Goal: Task Accomplishment & Management: Complete application form

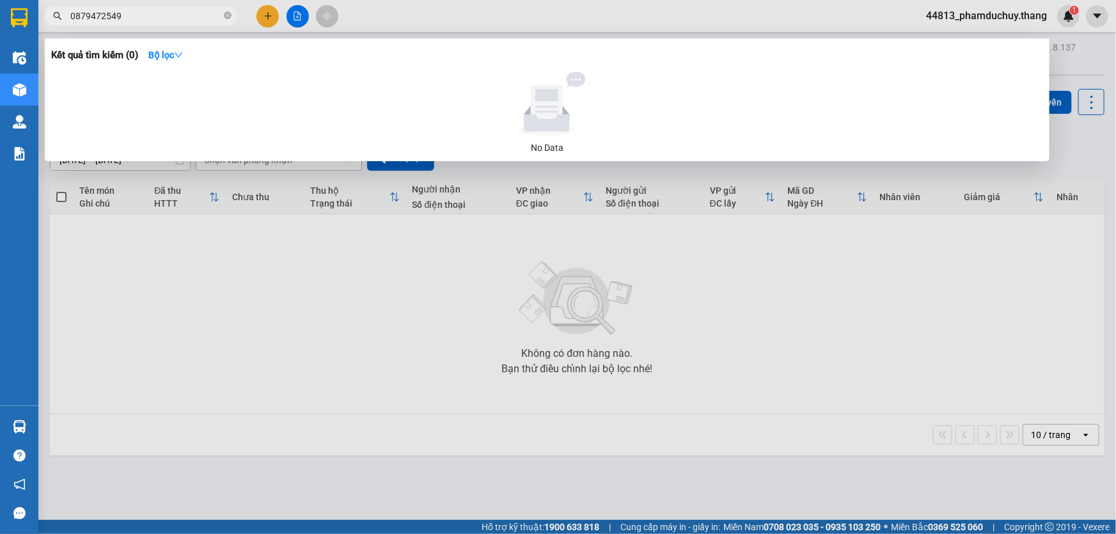
click at [265, 19] on div at bounding box center [558, 267] width 1116 height 534
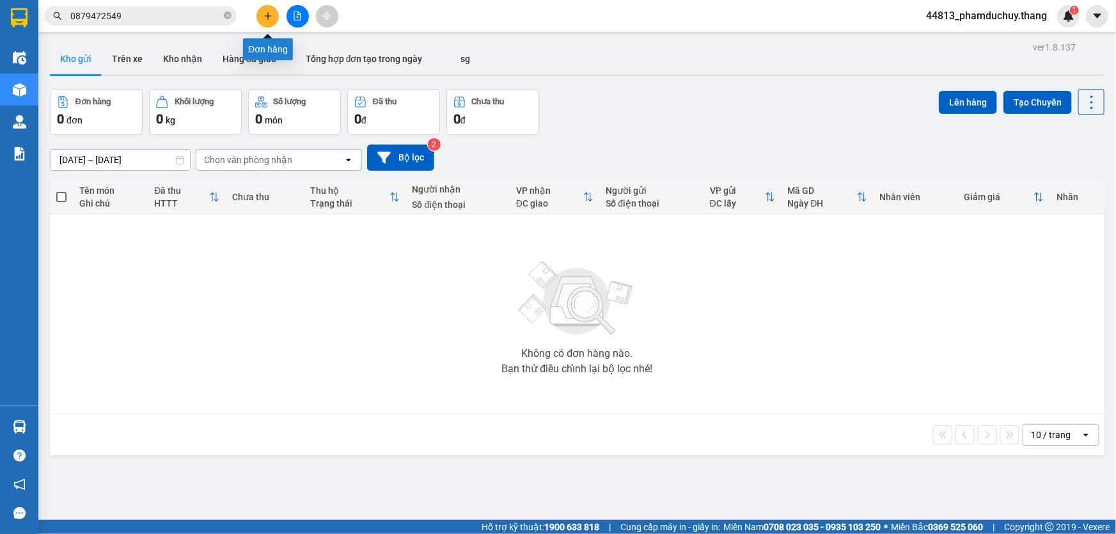
click at [268, 14] on icon "plus" at bounding box center [267, 15] width 1 height 7
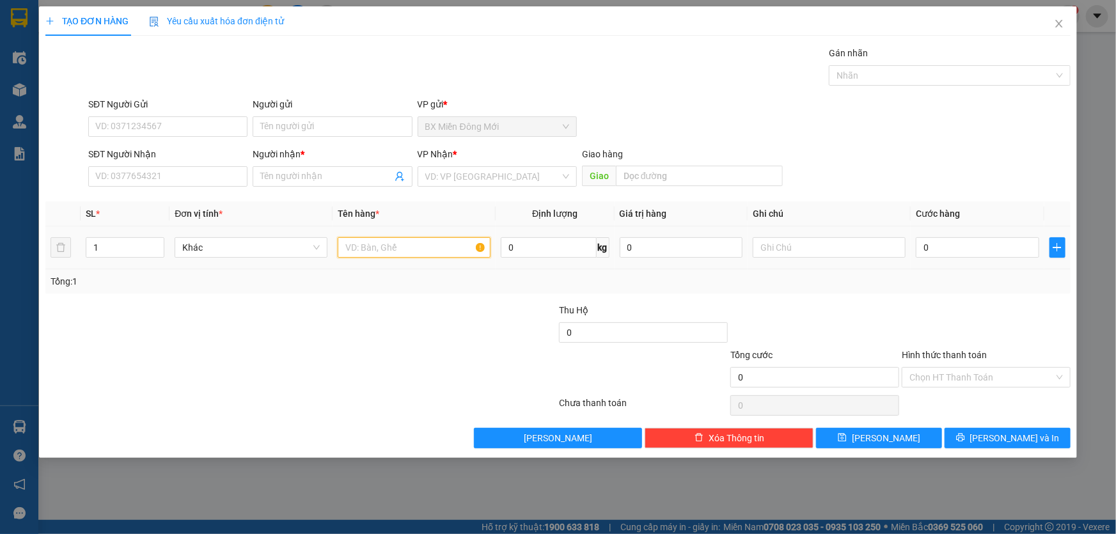
click at [351, 246] on input "text" at bounding box center [414, 247] width 153 height 20
type input "1 KIỆN ỐNG"
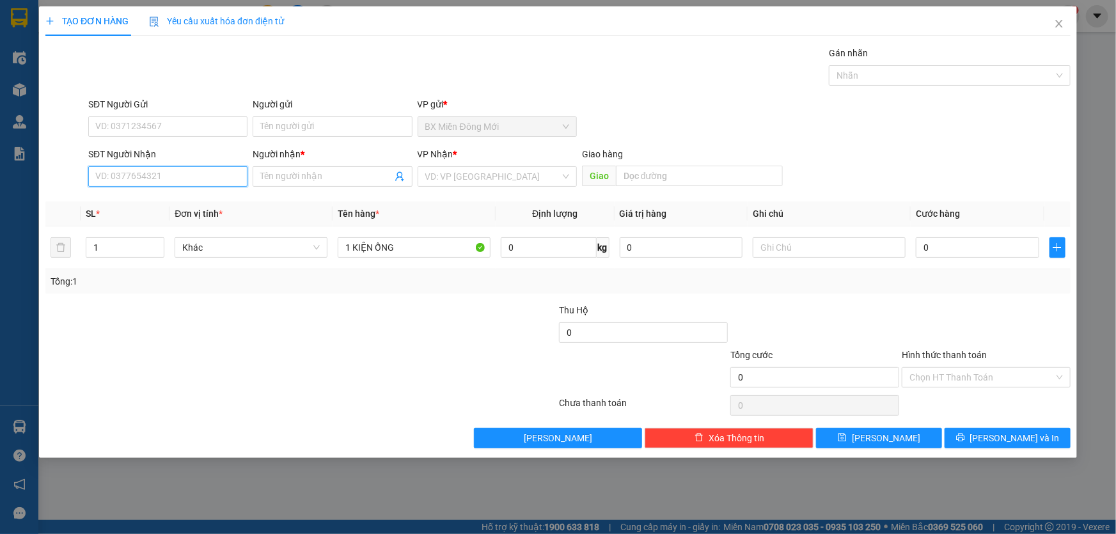
click at [131, 177] on input "SĐT Người Nhận" at bounding box center [167, 176] width 159 height 20
type input "0819278226"
drag, startPoint x: 152, startPoint y: 205, endPoint x: 249, endPoint y: 204, distance: 96.6
click at [155, 205] on div "0819278226 - TRỢ" at bounding box center [168, 202] width 144 height 14
type input "TRỢ"
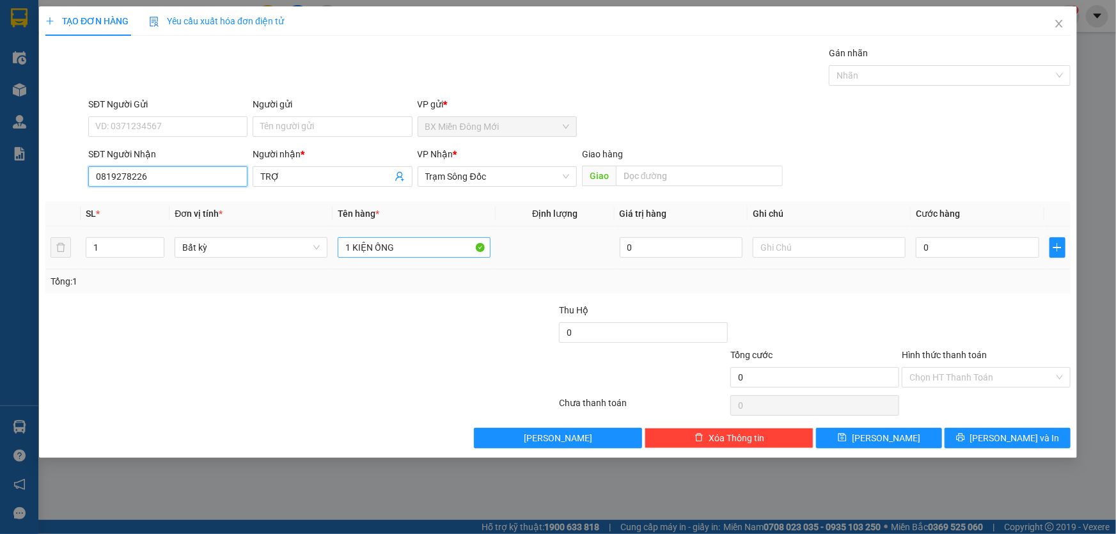
type input "0819278226"
click at [414, 245] on input "1 KIỆN ỐNG" at bounding box center [414, 247] width 153 height 20
click at [155, 248] on span "down" at bounding box center [158, 252] width 8 height 8
type input "1 KIỆN ỐNG + 1 BỌC MÀU XANH"
type input "2"
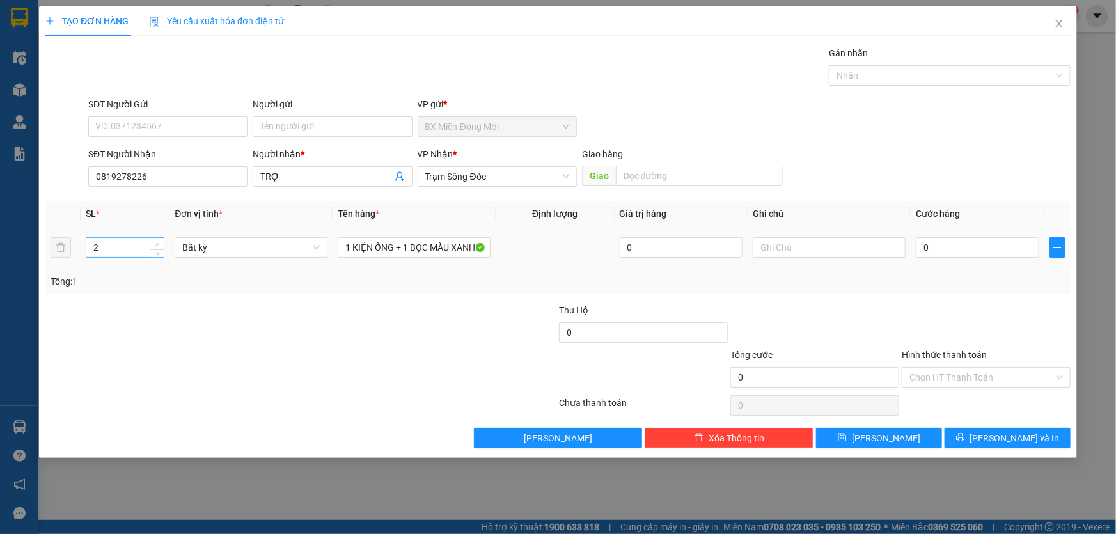
click at [162, 243] on span "Increase Value" at bounding box center [157, 244] width 14 height 12
click at [972, 244] on input "0" at bounding box center [977, 247] width 123 height 20
type input "1"
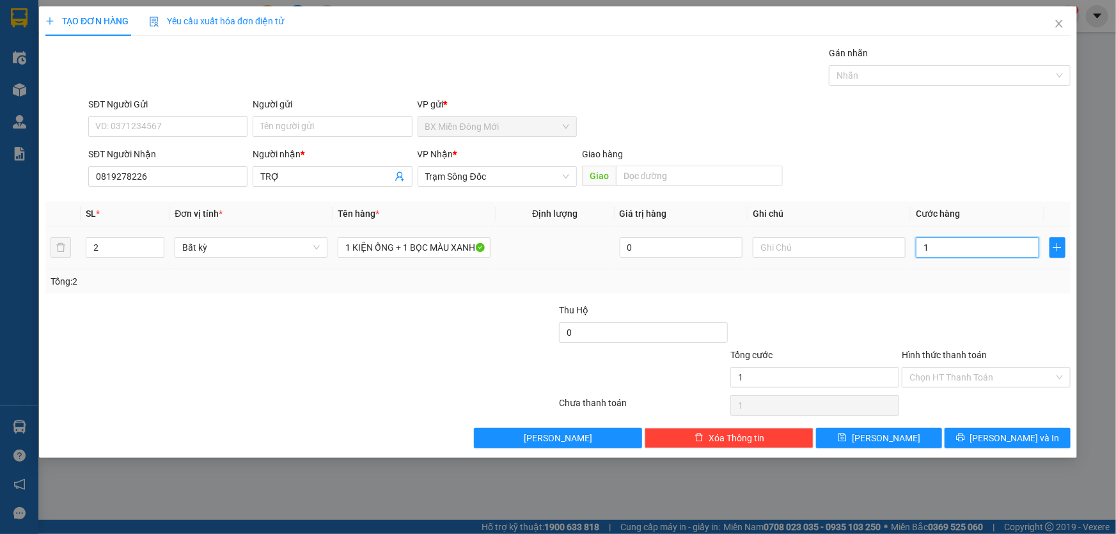
type input "15"
type input "1"
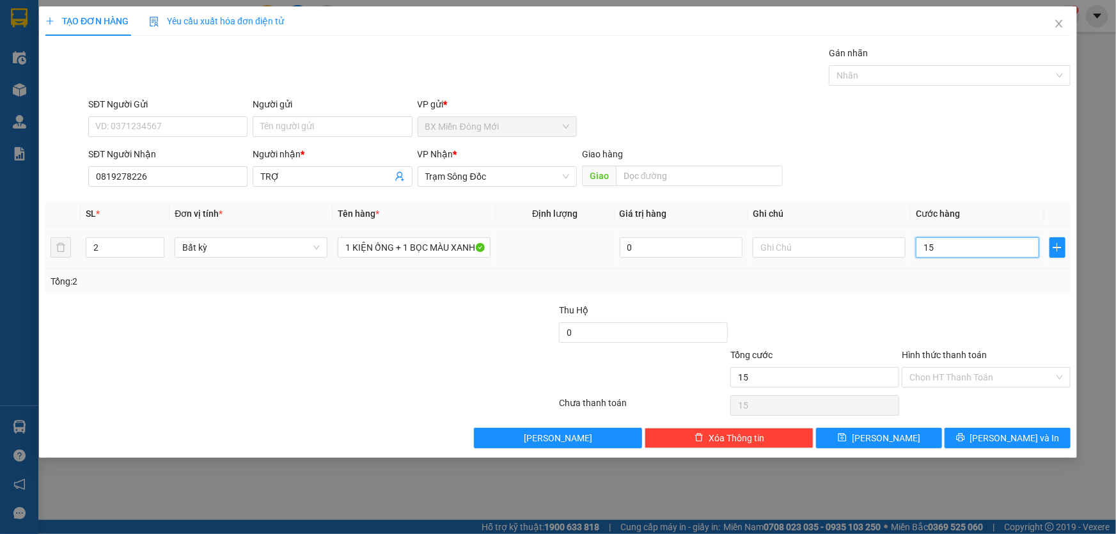
type input "1"
type input "0"
type input "01"
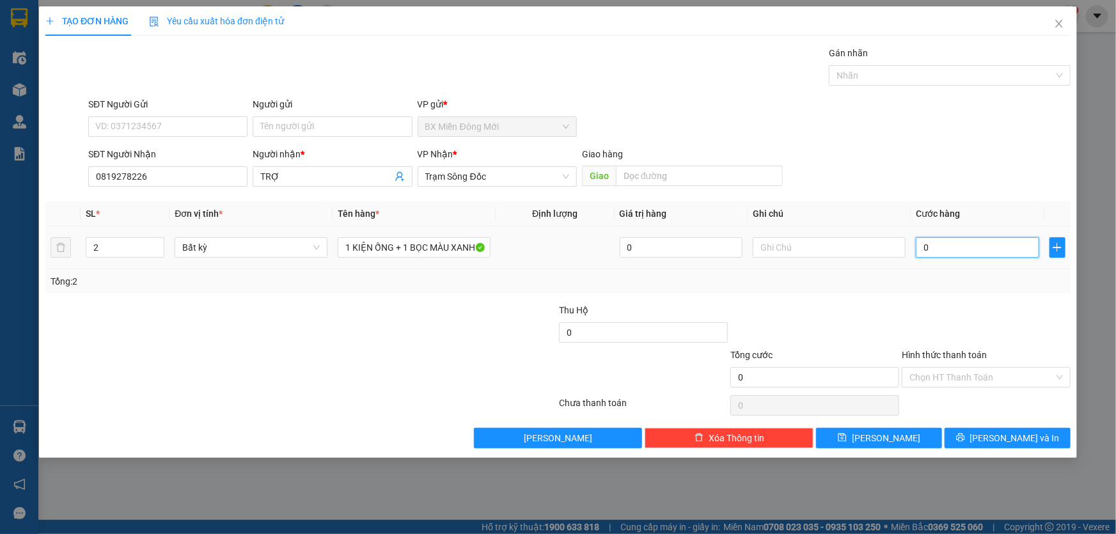
type input "1"
type input "0.158"
type input "158"
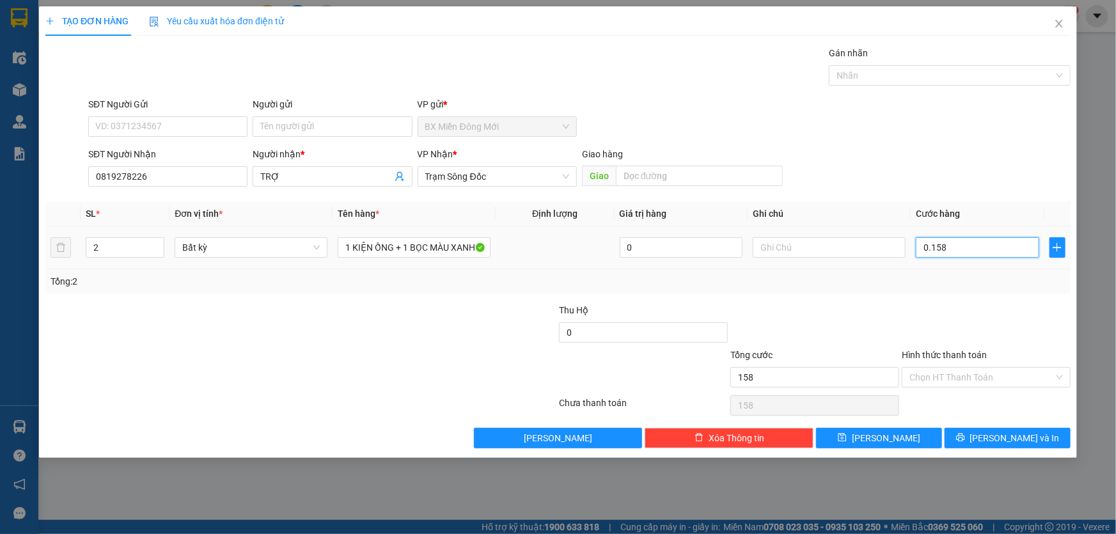
type input "01.580"
type input "1.580"
type input "0.158"
type input "158"
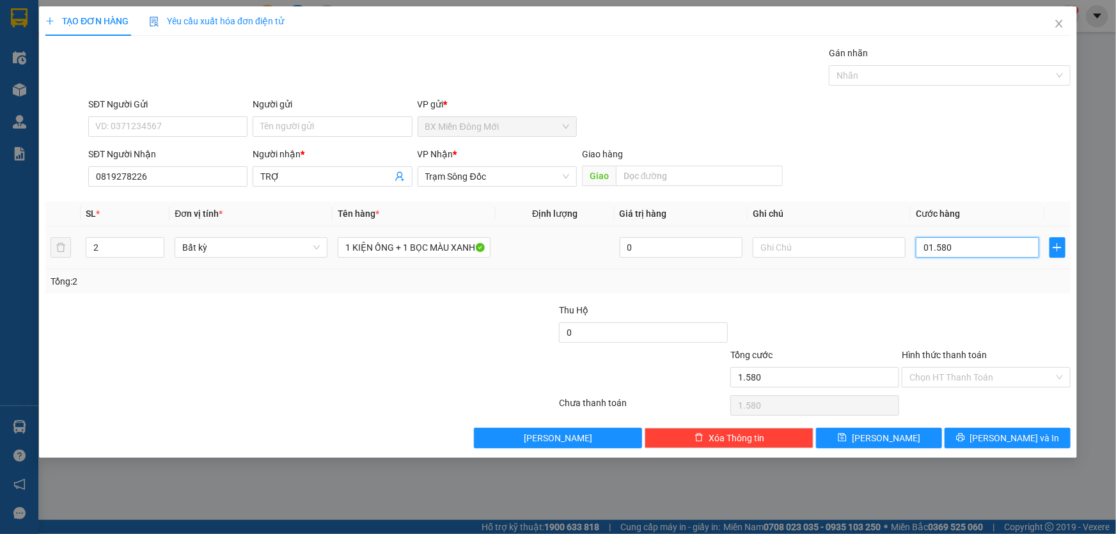
type input "158"
type input "015"
type input "15"
type input "01"
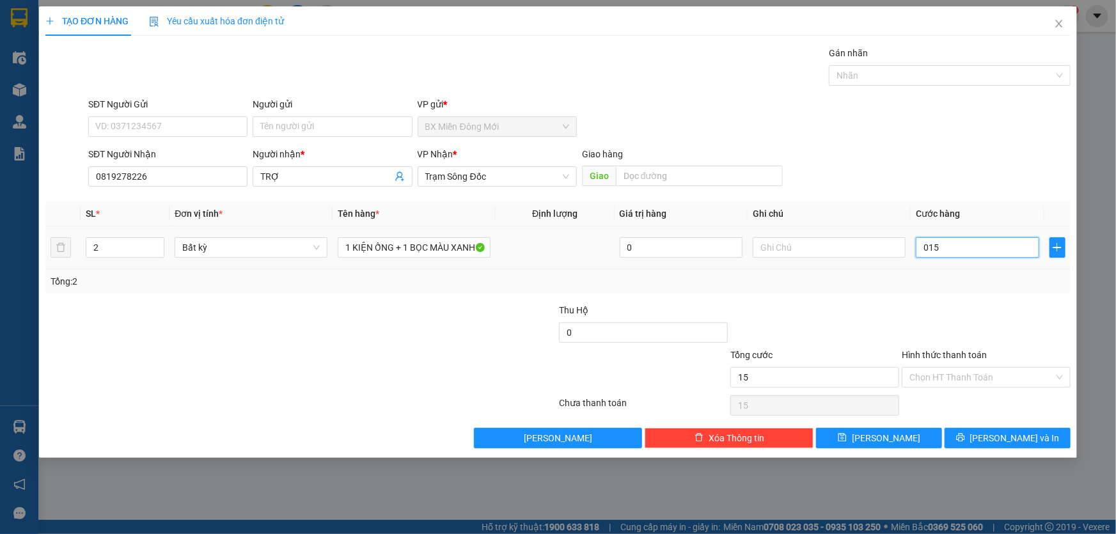
type input "1"
type input "0"
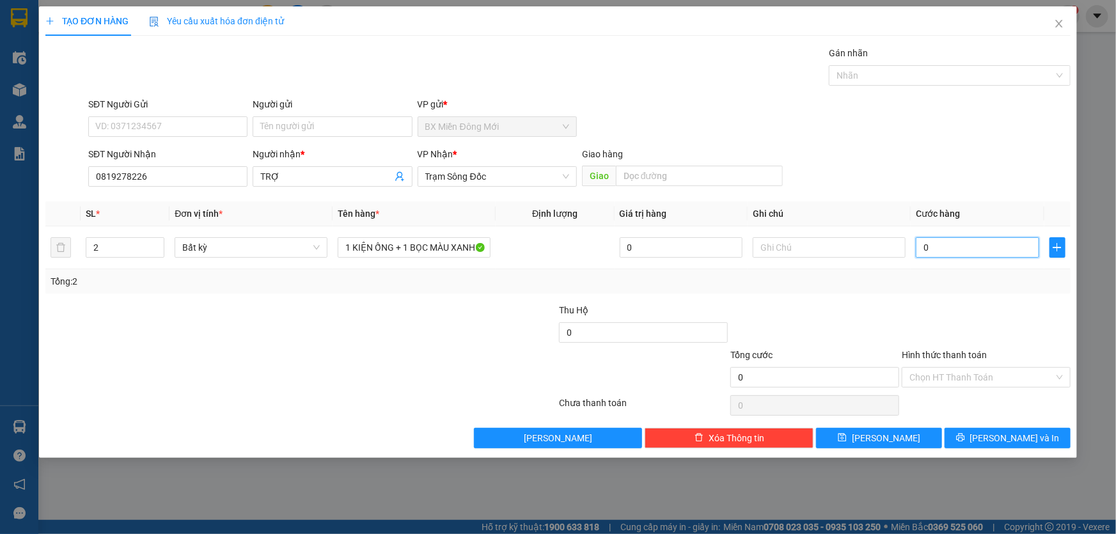
type input "01"
type input "1"
type input "015"
type input "15"
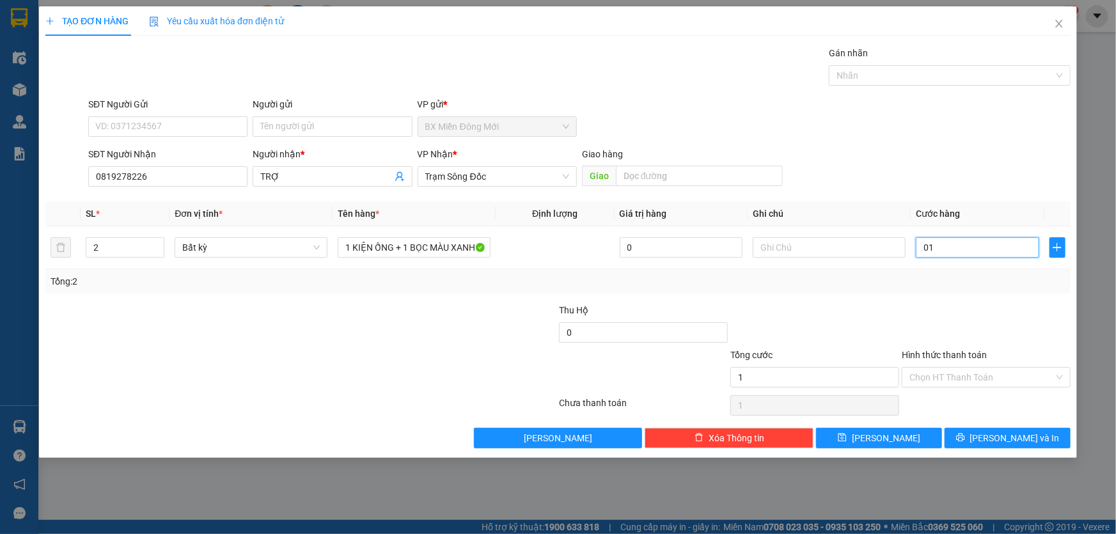
type input "15"
type input "0.150"
type input "150"
type input "150.000"
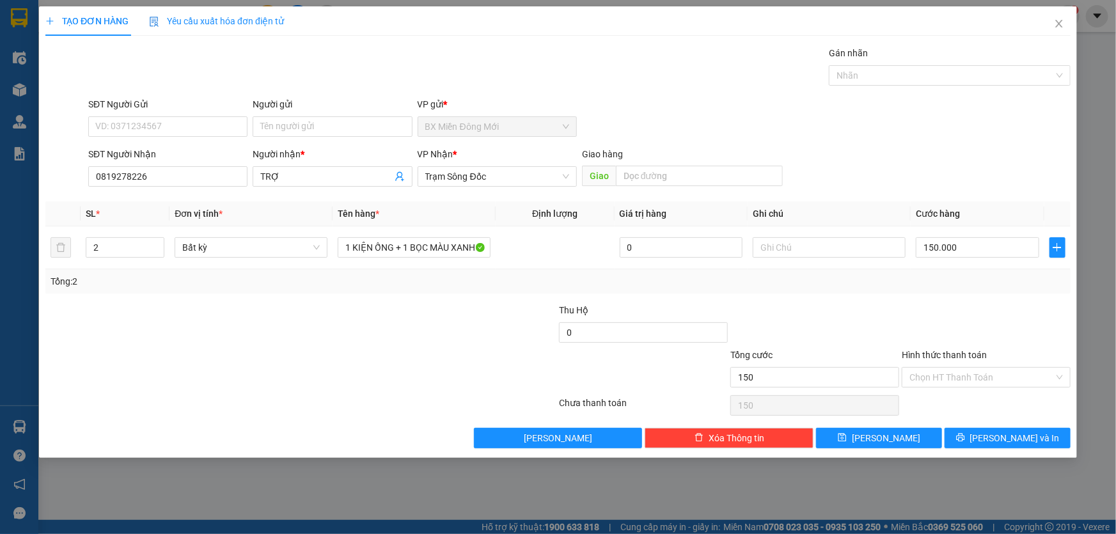
type input "150.000"
click at [1037, 348] on div "Hình thức thanh toán" at bounding box center [986, 357] width 169 height 19
click at [972, 255] on input "150.000" at bounding box center [977, 247] width 123 height 20
type input "0"
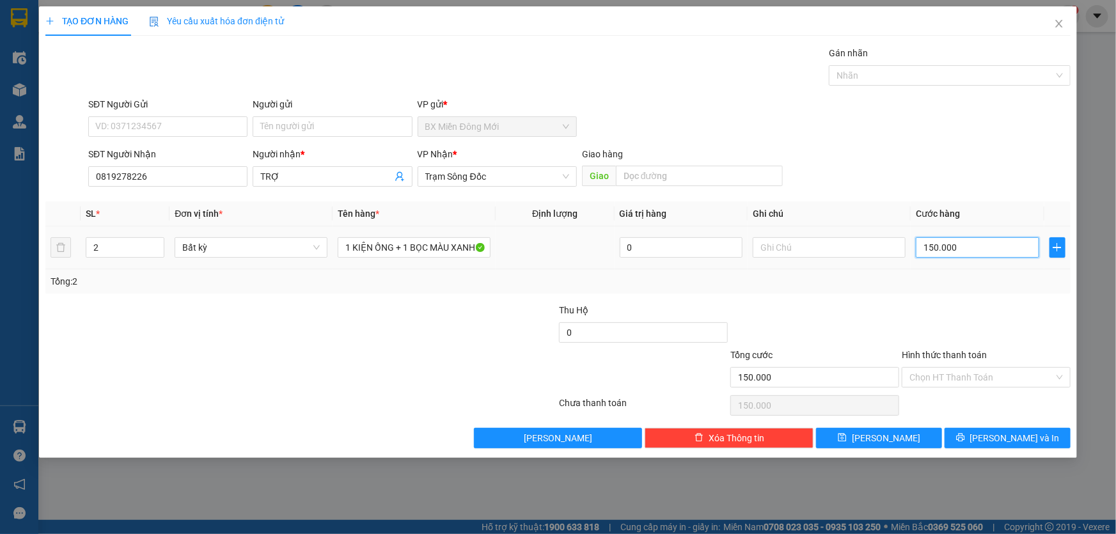
type input "0"
type input "01"
type input "1"
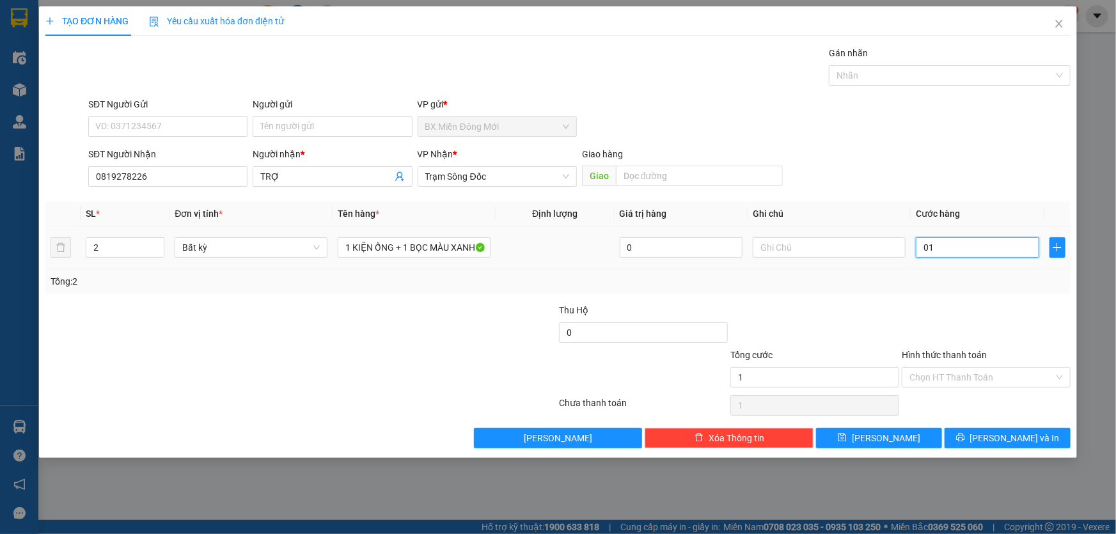
type input "014"
type input "14"
type input "0.140"
type input "140"
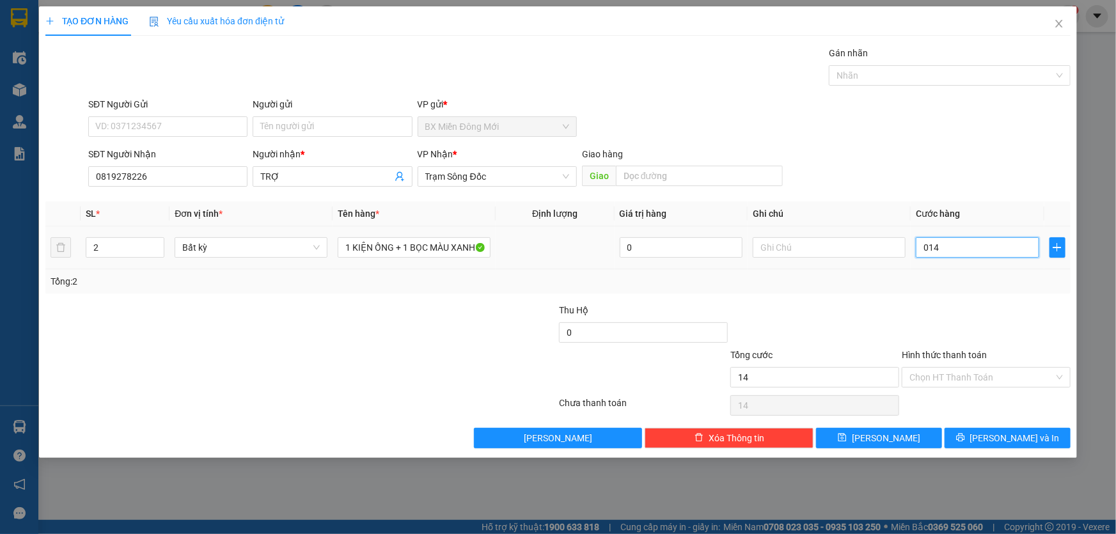
type input "140"
type input "140.000"
click at [958, 301] on div "Transit Pickup Surcharge Ids Transit Deliver Surcharge Ids Transit Deliver Surc…" at bounding box center [557, 247] width 1025 height 402
click at [986, 375] on input "Hình thức thanh toán" at bounding box center [982, 377] width 145 height 19
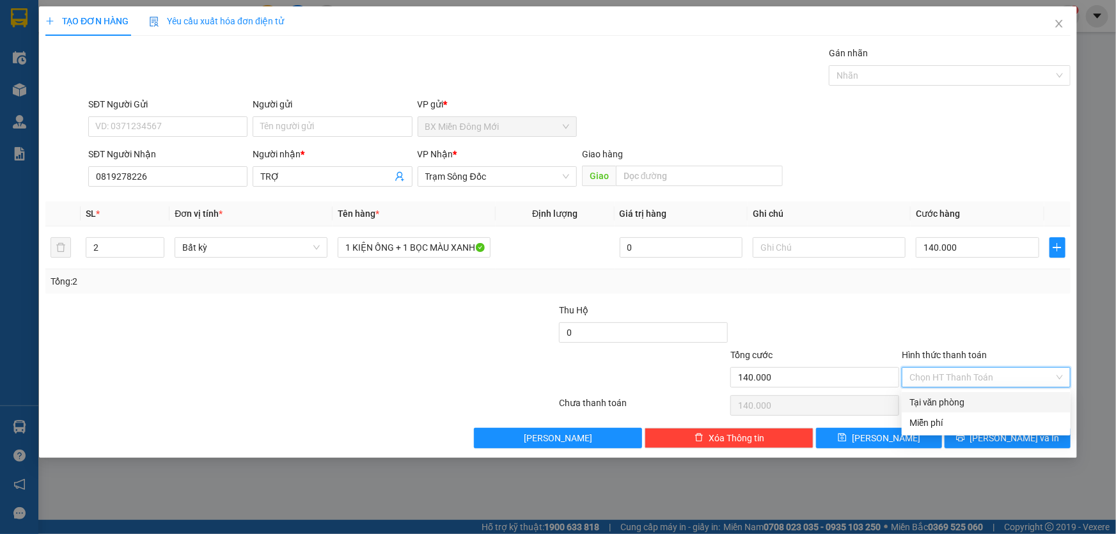
click at [951, 402] on div "Tại văn phòng" at bounding box center [987, 402] width 154 height 14
type input "0"
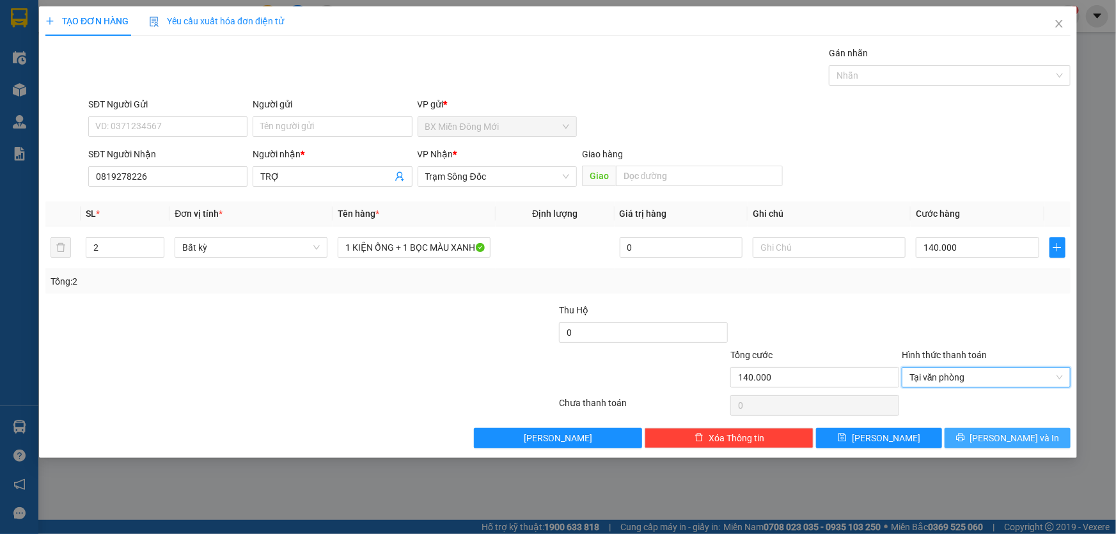
click at [991, 429] on button "[PERSON_NAME] và In" at bounding box center [1008, 438] width 126 height 20
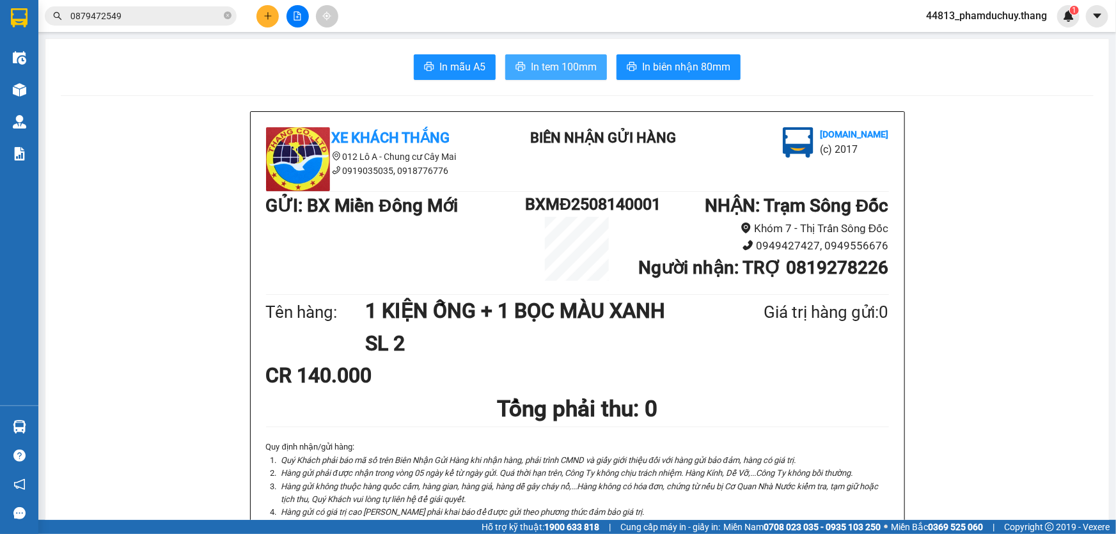
click at [571, 70] on span "In tem 100mm" at bounding box center [564, 67] width 66 height 16
click at [665, 71] on span "In biên nhận 80mm" at bounding box center [686, 67] width 88 height 16
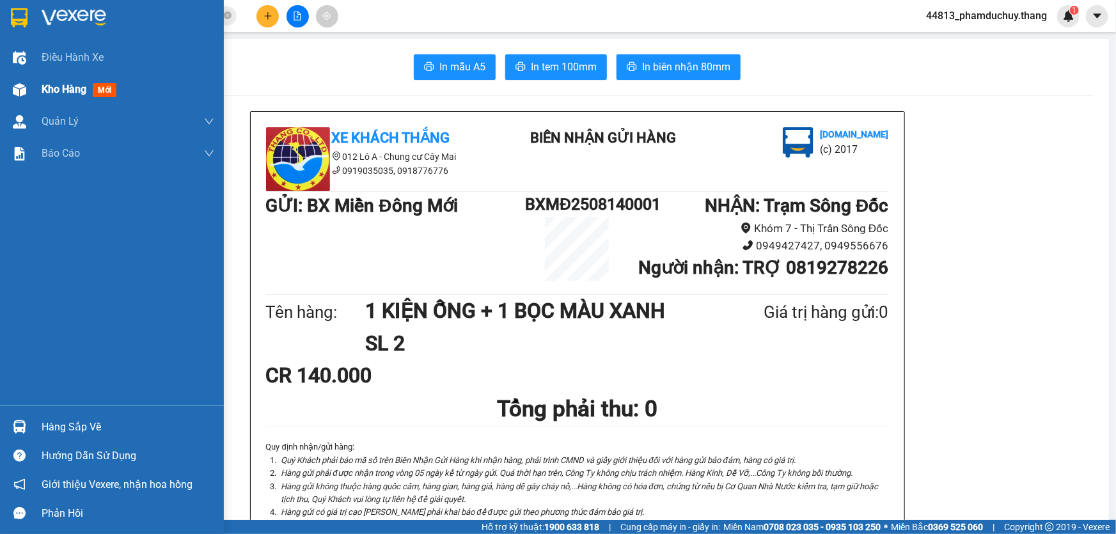
click at [72, 87] on span "Kho hàng" at bounding box center [64, 89] width 45 height 12
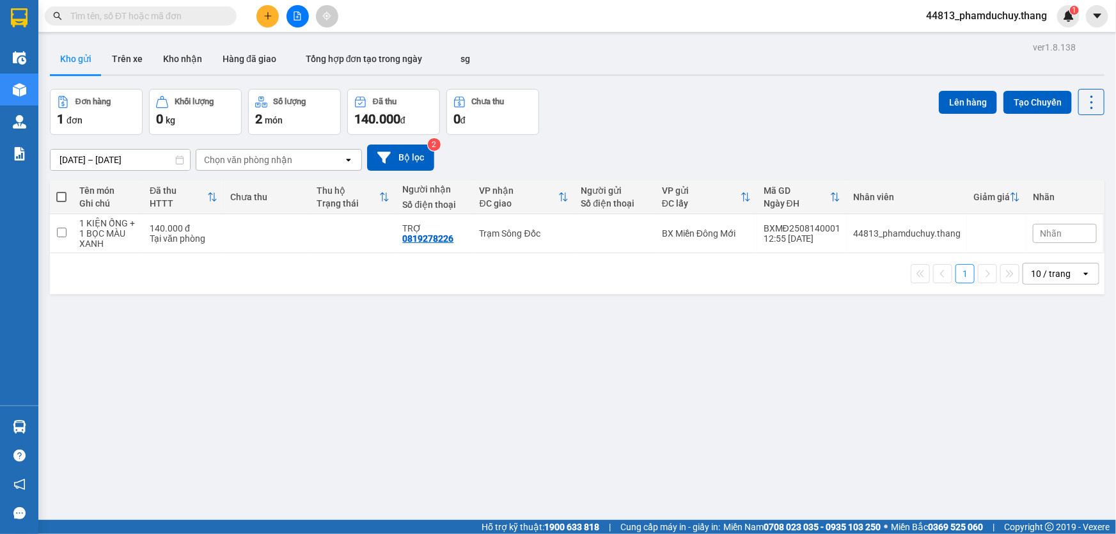
drag, startPoint x: 374, startPoint y: 409, endPoint x: 385, endPoint y: 407, distance: 11.0
click at [374, 408] on div "ver 1.8.138 Kho gửi Trên xe Kho nhận Hàng đã giao Tổng hợp đơn tạo trong ngày s…" at bounding box center [577, 305] width 1065 height 534
click at [301, 230] on td at bounding box center [267, 233] width 86 height 39
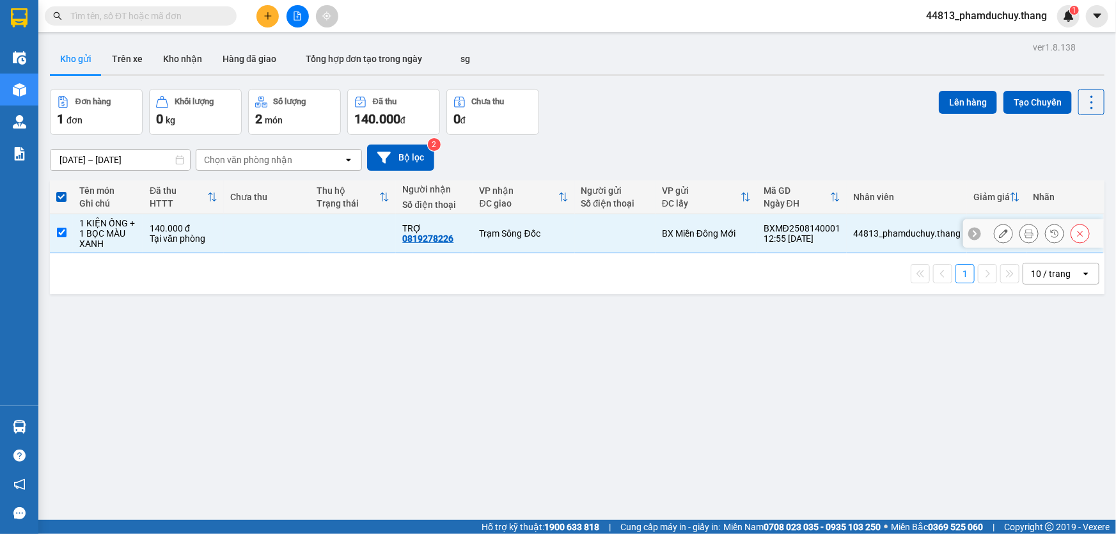
click at [61, 232] on input "checkbox" at bounding box center [62, 233] width 10 height 10
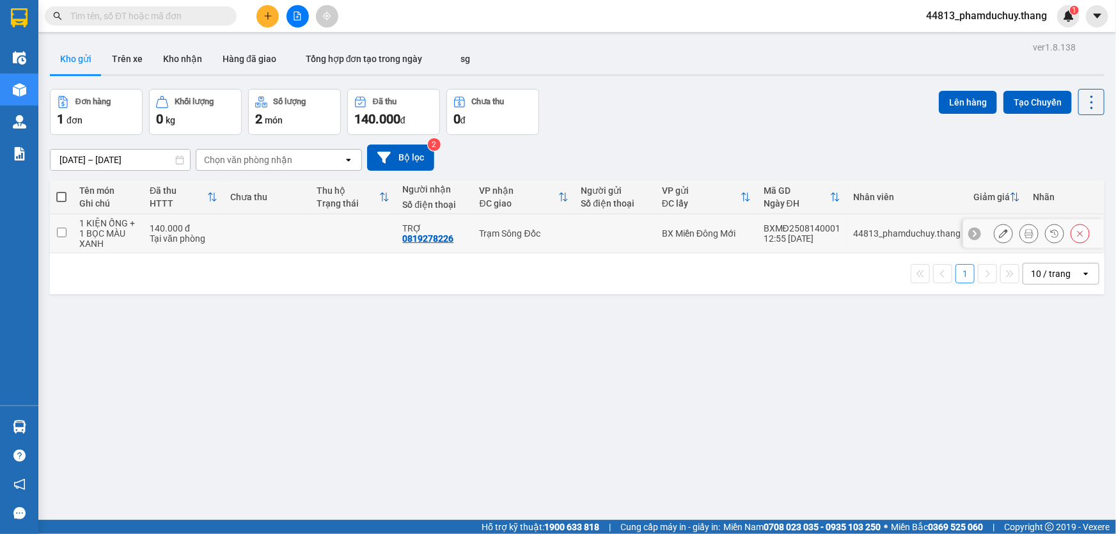
click at [539, 232] on div "Trạm Sông Đốc" at bounding box center [524, 233] width 89 height 10
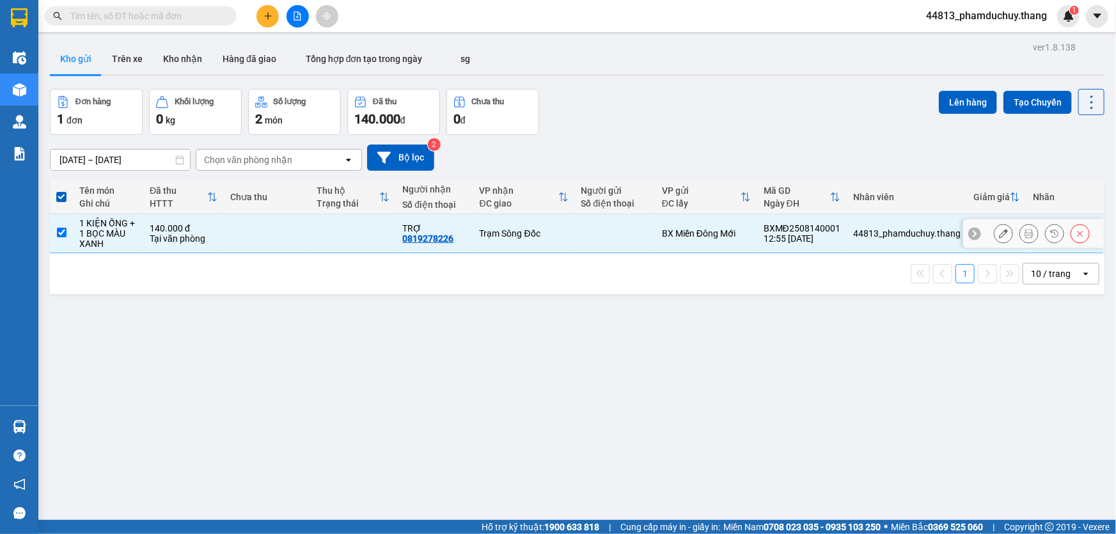
click at [678, 225] on td "BX Miền Đông Mới" at bounding box center [707, 233] width 102 height 39
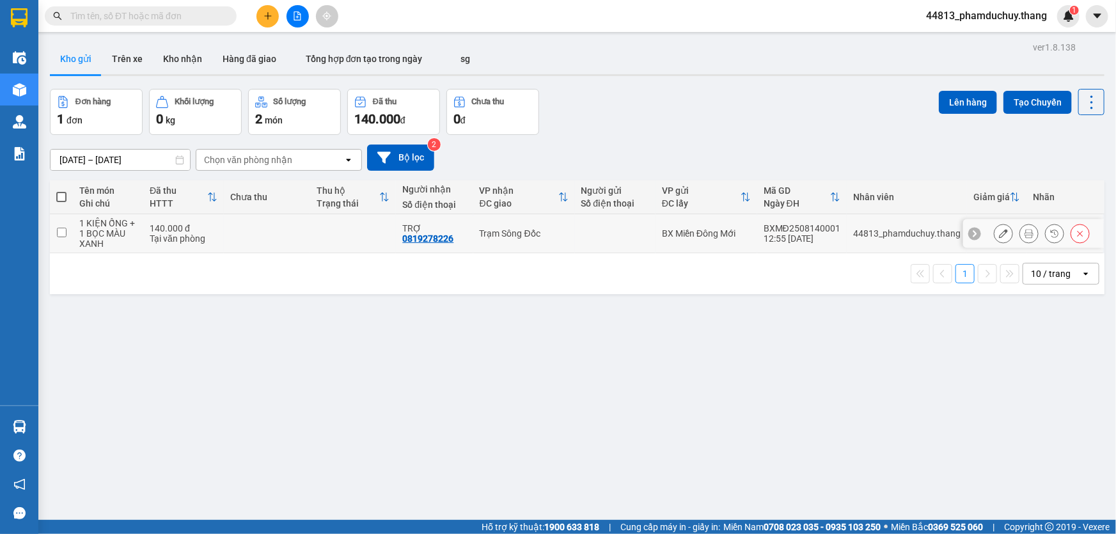
click at [613, 239] on td at bounding box center [615, 233] width 81 height 39
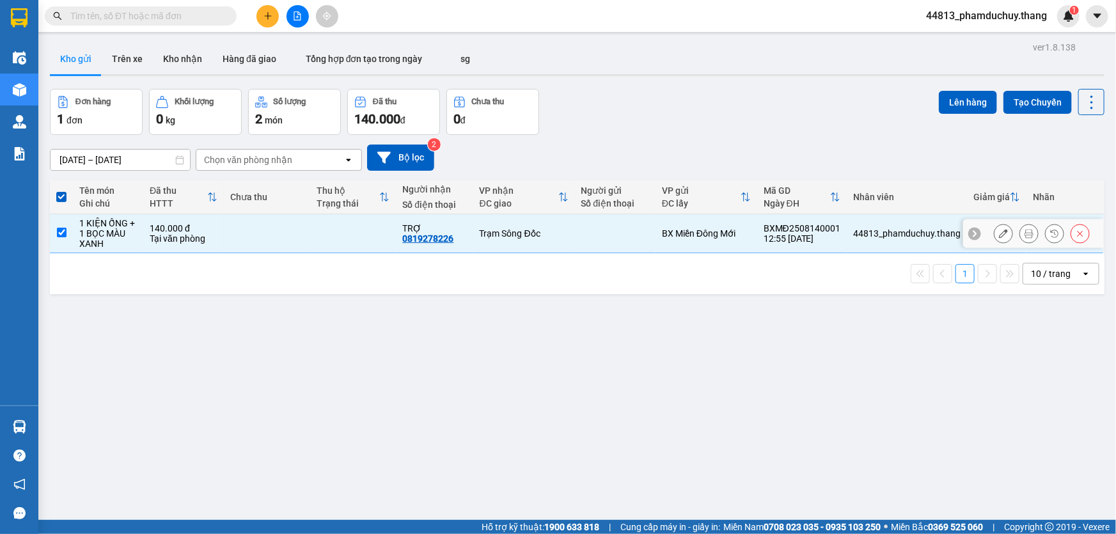
click at [608, 237] on div at bounding box center [615, 233] width 68 height 10
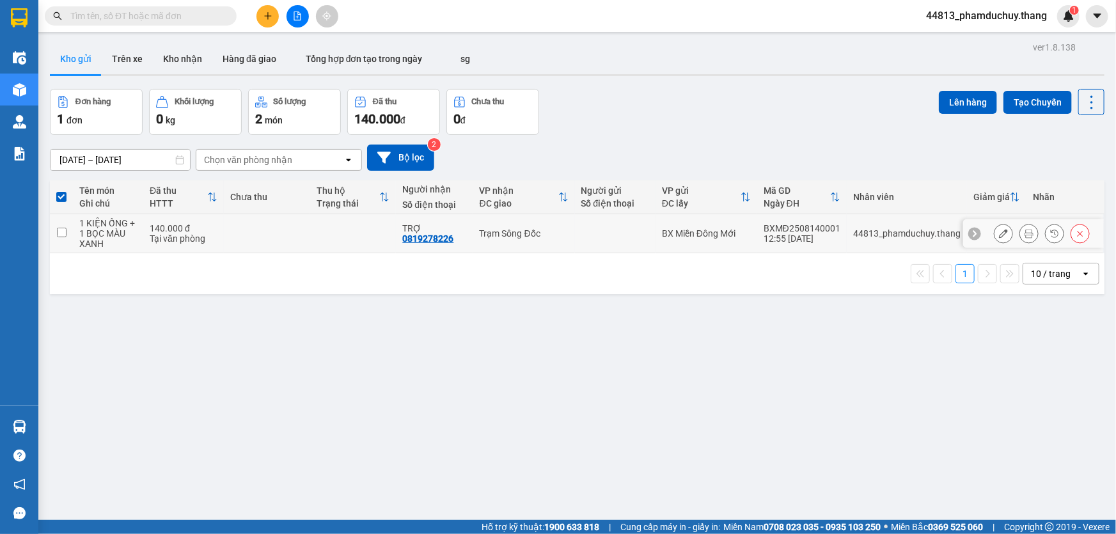
click at [608, 237] on div at bounding box center [615, 233] width 68 height 10
checkbox input "true"
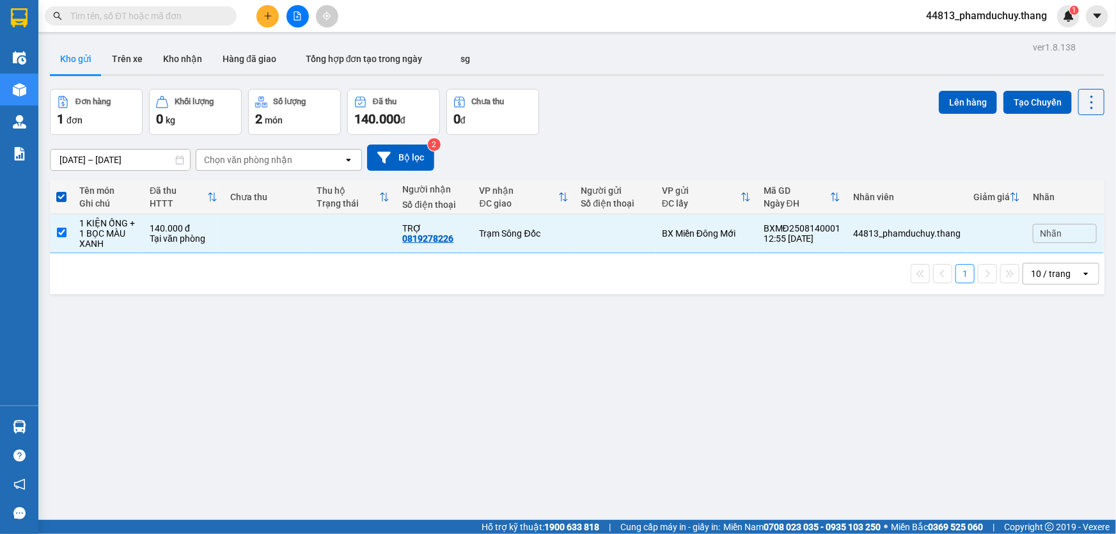
drag, startPoint x: 581, startPoint y: 312, endPoint x: 823, endPoint y: 292, distance: 242.5
click at [583, 312] on div "ver 1.8.138 Kho gửi Trên xe Kho nhận Hàng đã giao Tổng hợp đơn tạo trong ngày s…" at bounding box center [577, 305] width 1065 height 534
click at [995, 235] on button at bounding box center [1004, 234] width 18 height 22
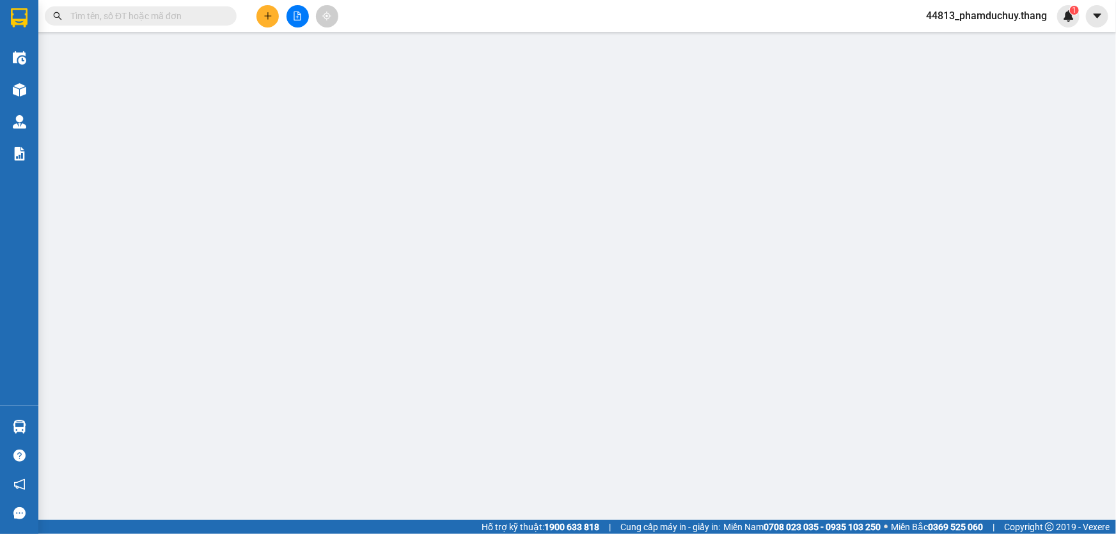
type input "0819278226"
type input "TRỢ"
type input "140.000"
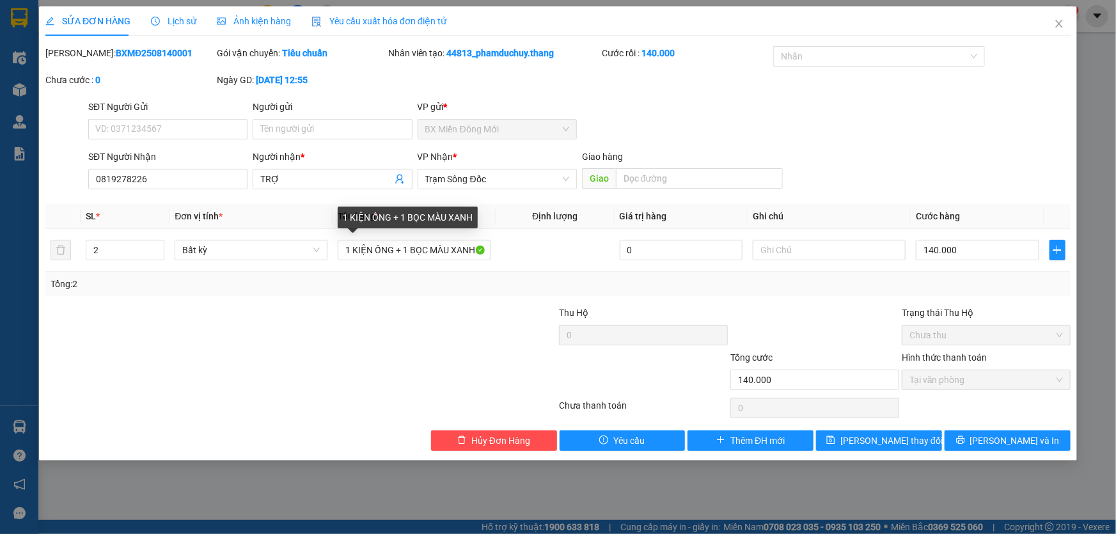
click at [385, 306] on div "Thu Hộ 0 Trạng thái Thu Hộ Chưa thu" at bounding box center [558, 328] width 1028 height 45
click at [1057, 26] on icon "close" at bounding box center [1059, 24] width 10 height 10
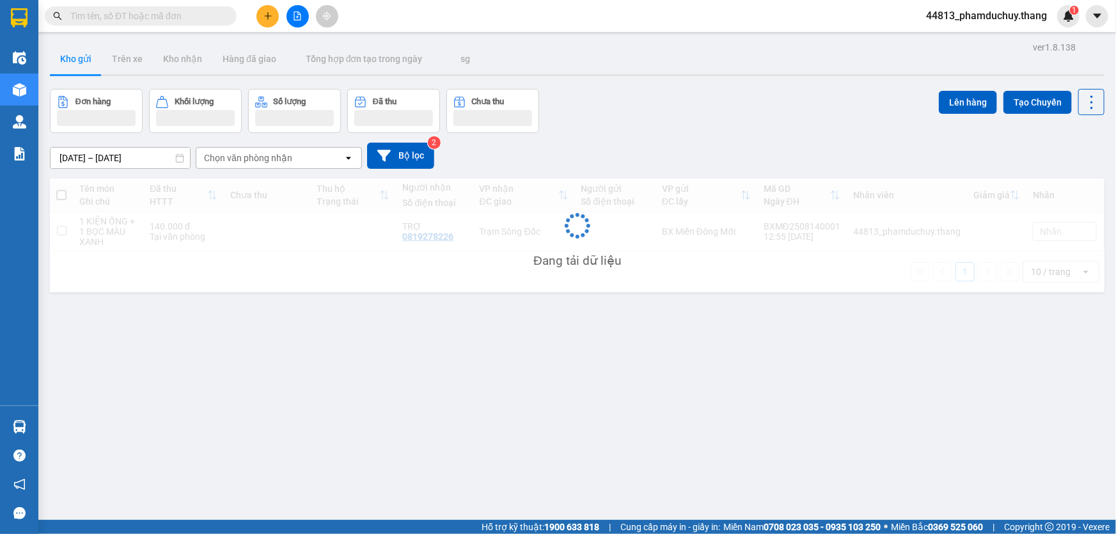
click at [441, 359] on div "ver 1.8.138 Kho gửi Trên xe Kho nhận Hàng đã giao Tổng hợp đơn tạo trong ngày s…" at bounding box center [577, 305] width 1065 height 534
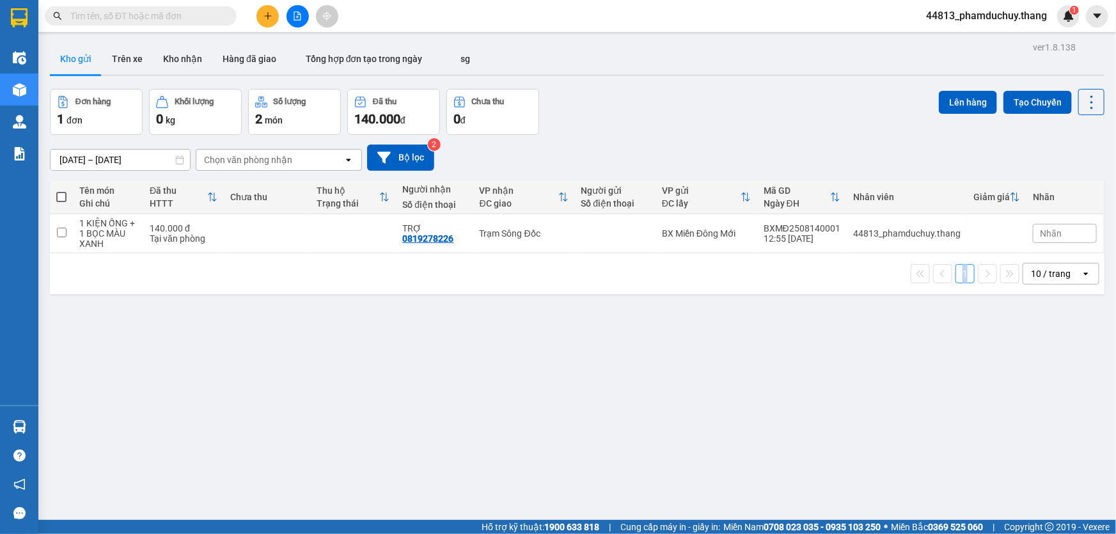
click at [441, 359] on div "ver 1.8.138 Kho gửi Trên xe Kho nhận Hàng đã giao Tổng hợp đơn tạo trong ngày s…" at bounding box center [577, 305] width 1065 height 534
